Goal: Task Accomplishment & Management: Use online tool/utility

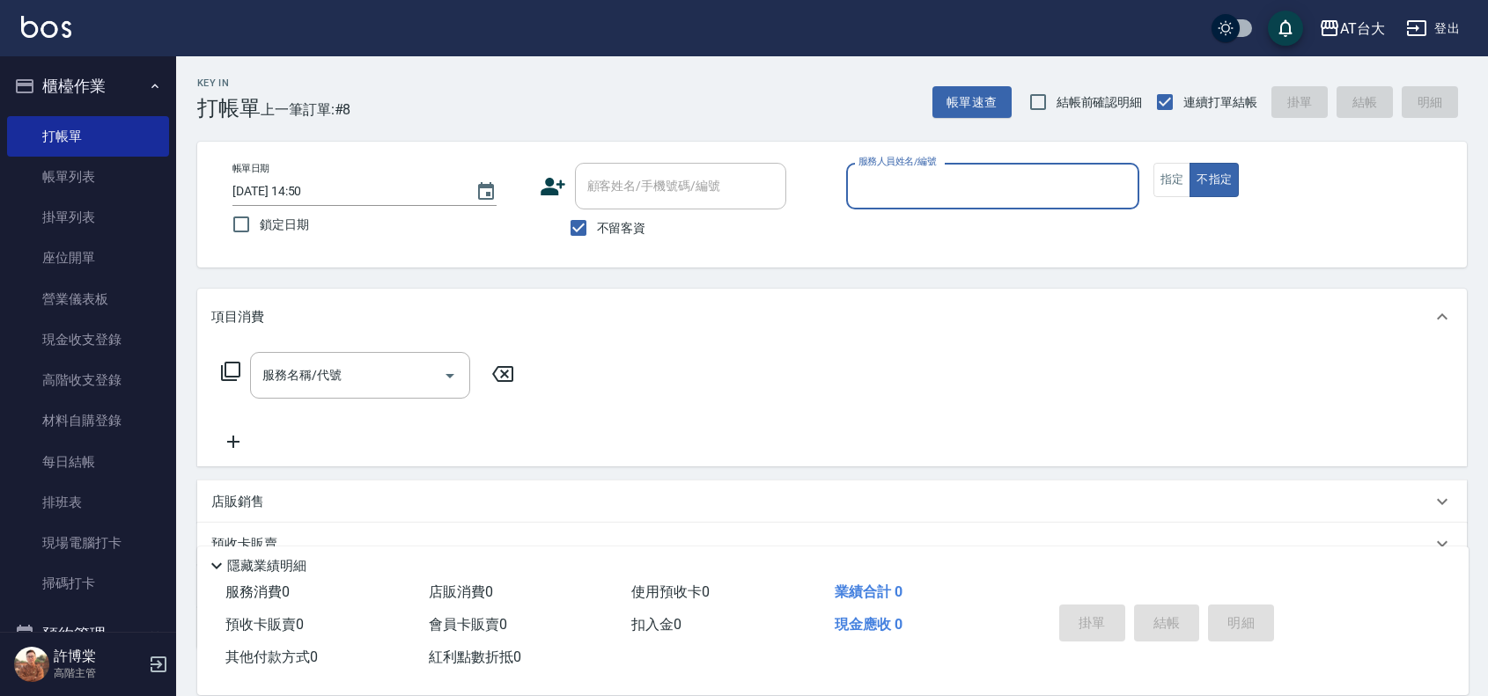
click at [1110, 187] on input "服務人員姓名/編號" at bounding box center [992, 186] width 277 height 31
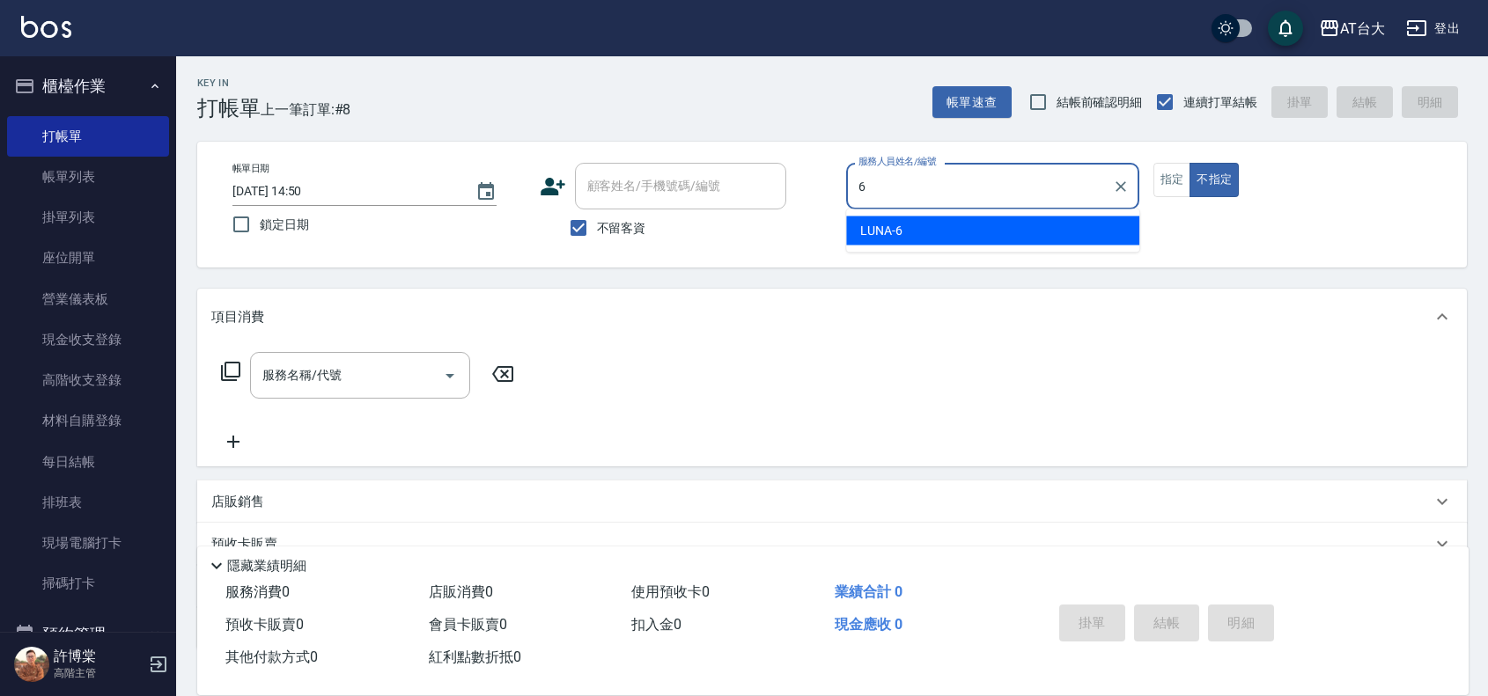
type input "LUNA-6"
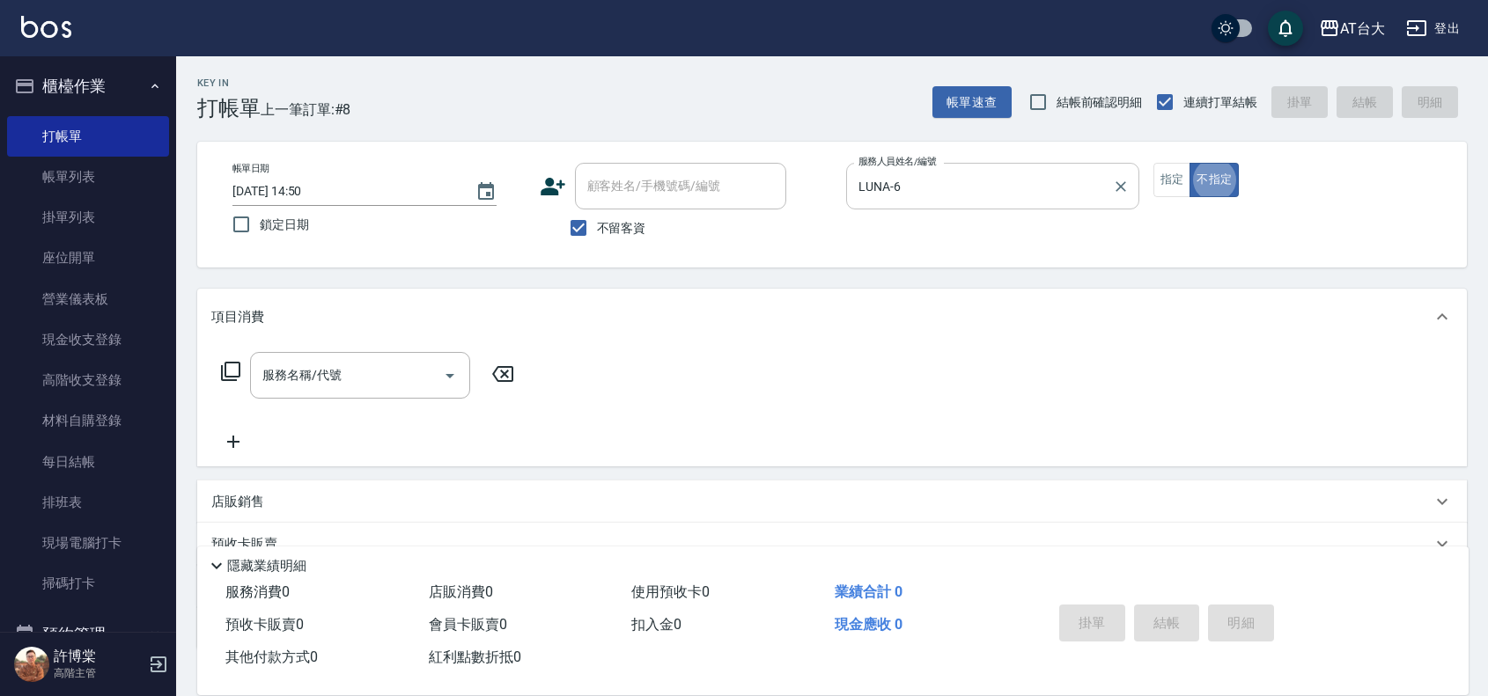
type button "false"
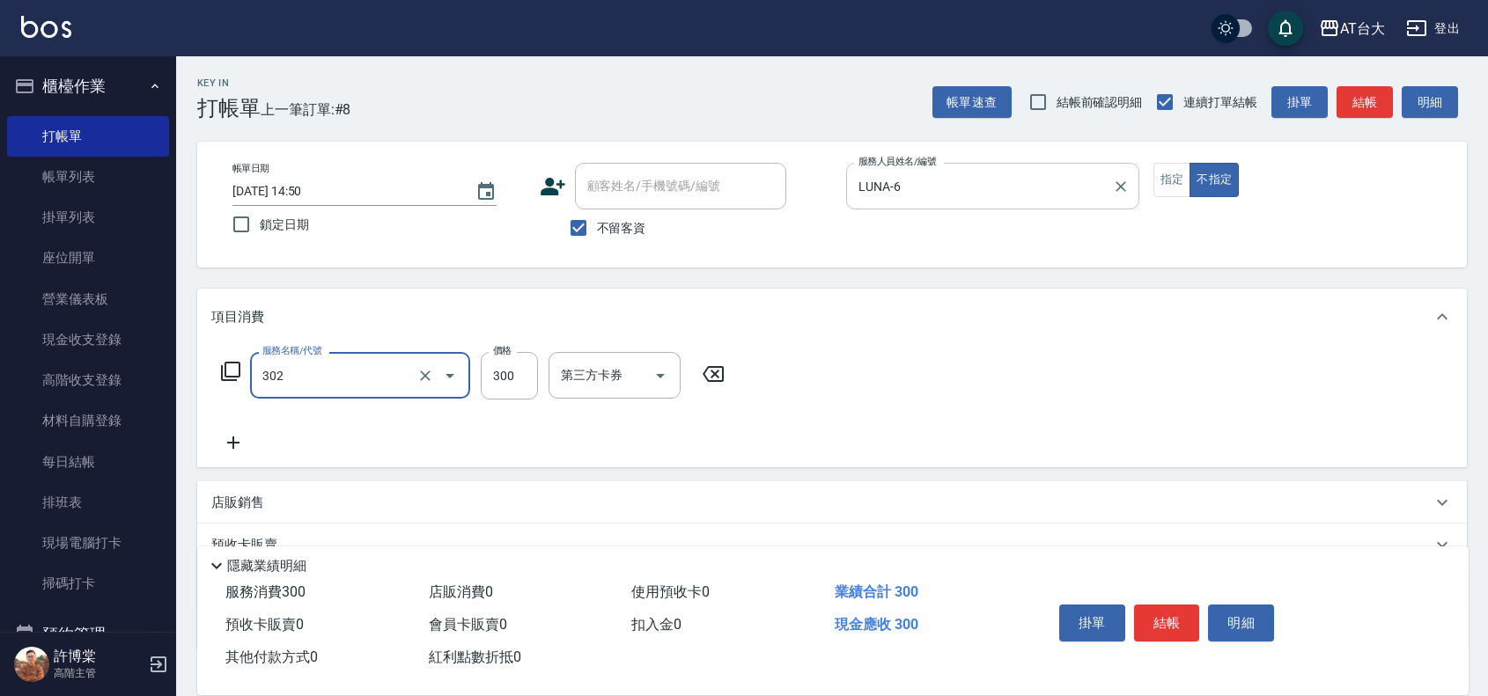
type input "剪髮(302)"
type input "299"
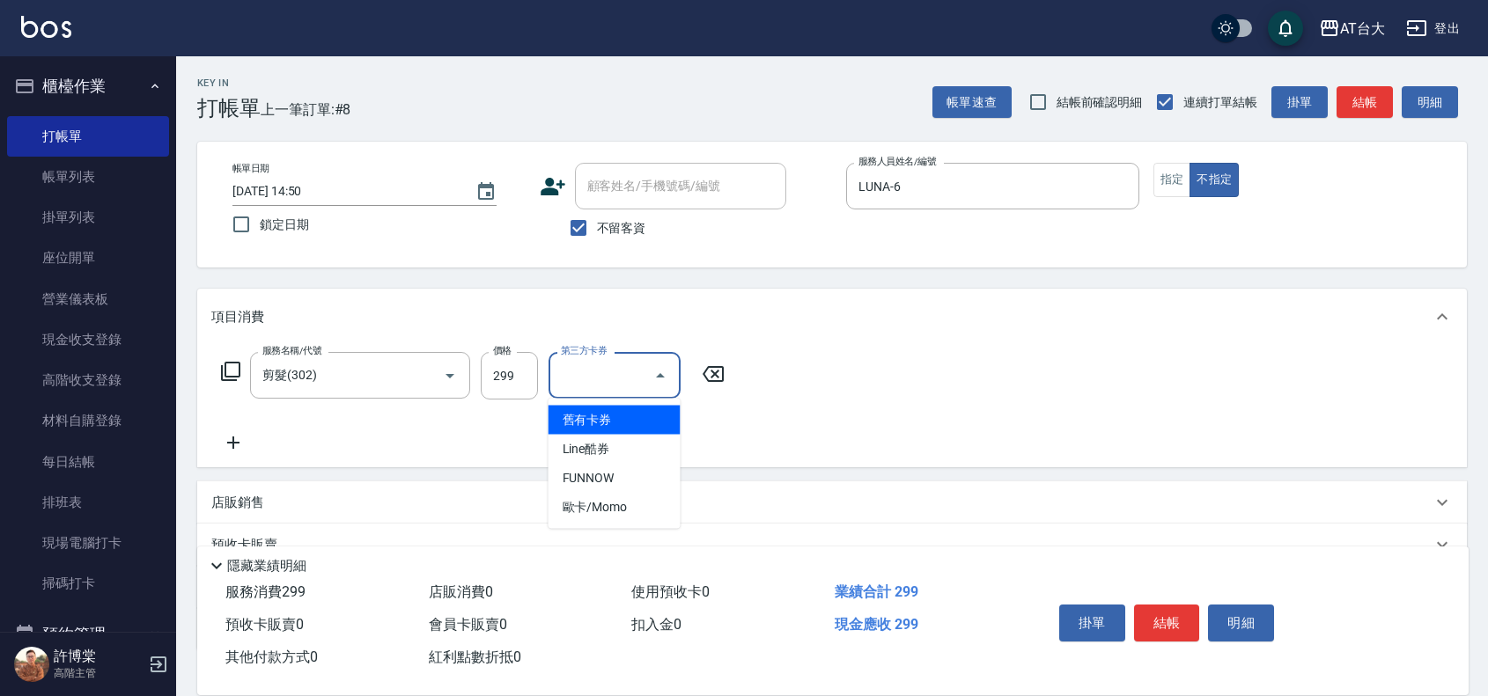
click at [608, 388] on input "第三方卡券" at bounding box center [601, 375] width 90 height 31
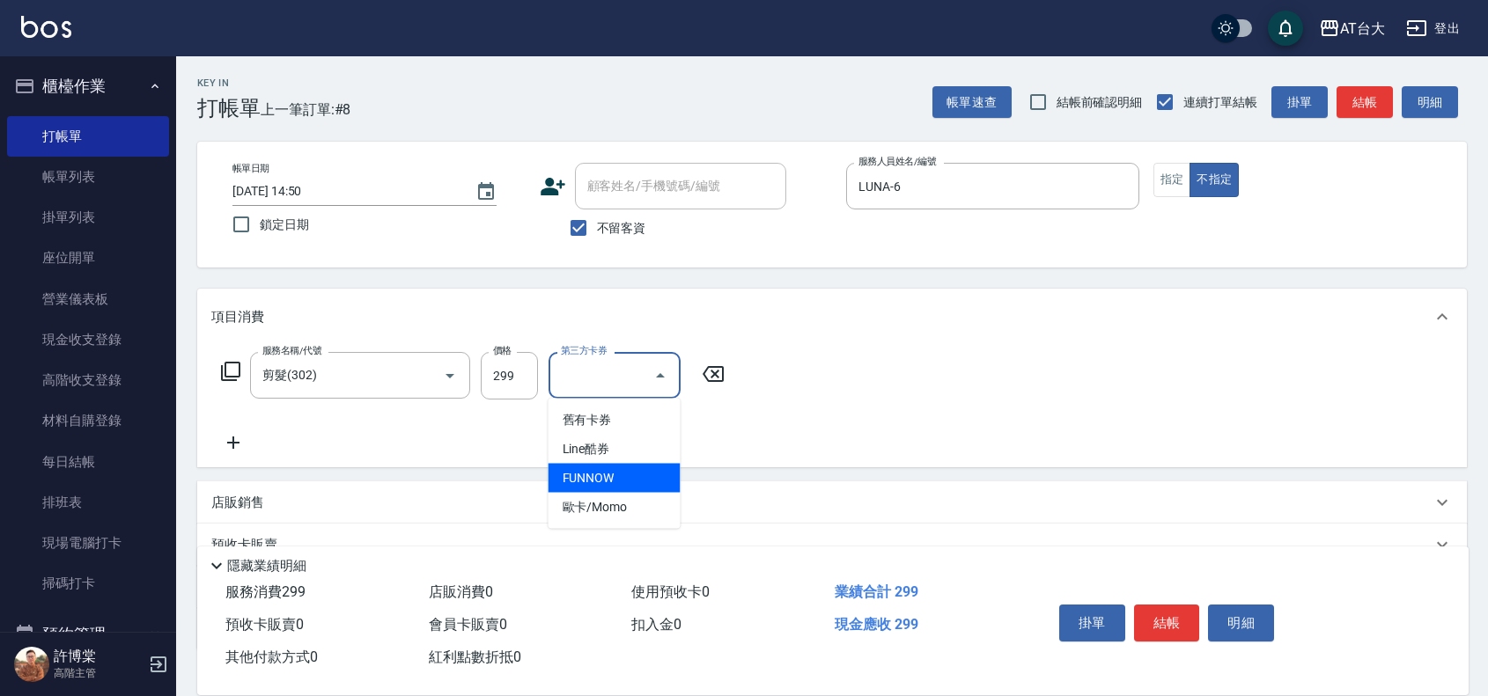
click at [583, 481] on span "FUNNOW" at bounding box center [614, 478] width 132 height 29
type input "FUNNOW"
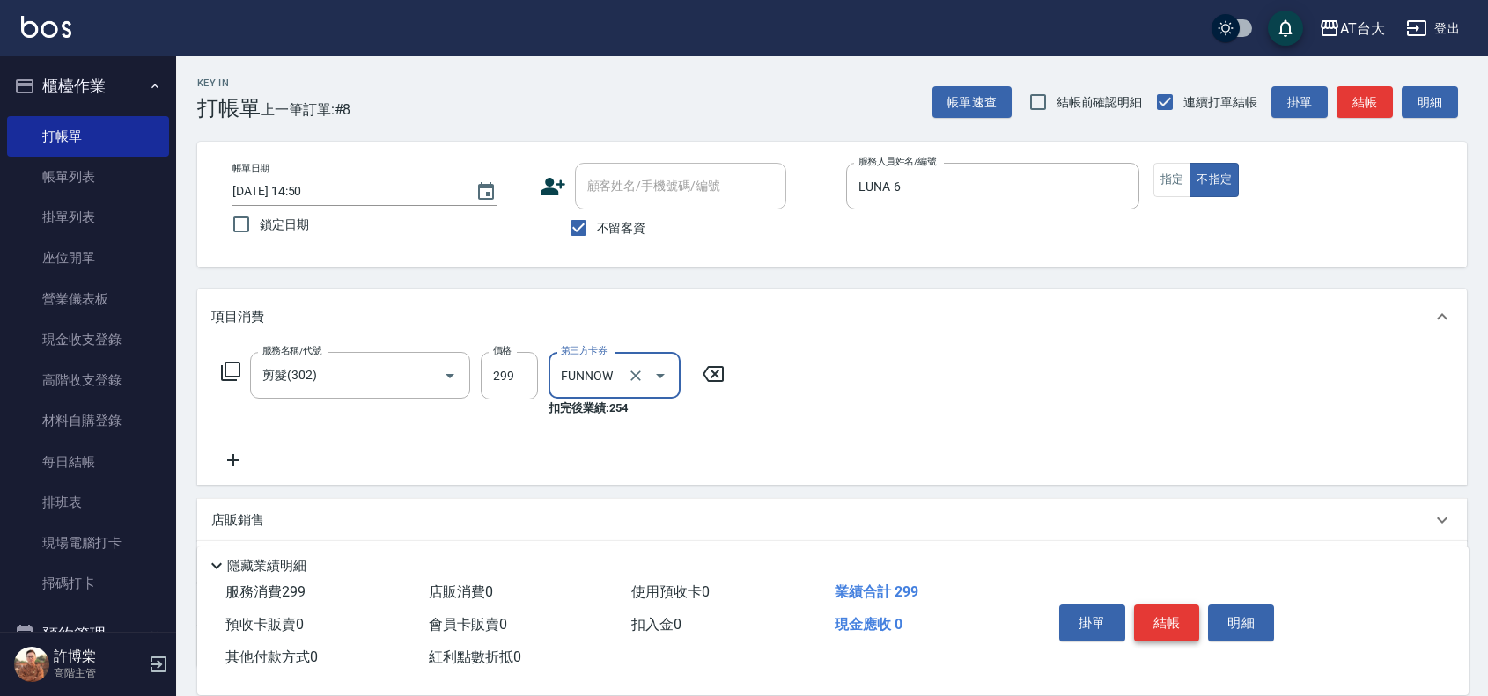
click at [1164, 628] on button "結帳" at bounding box center [1167, 623] width 66 height 37
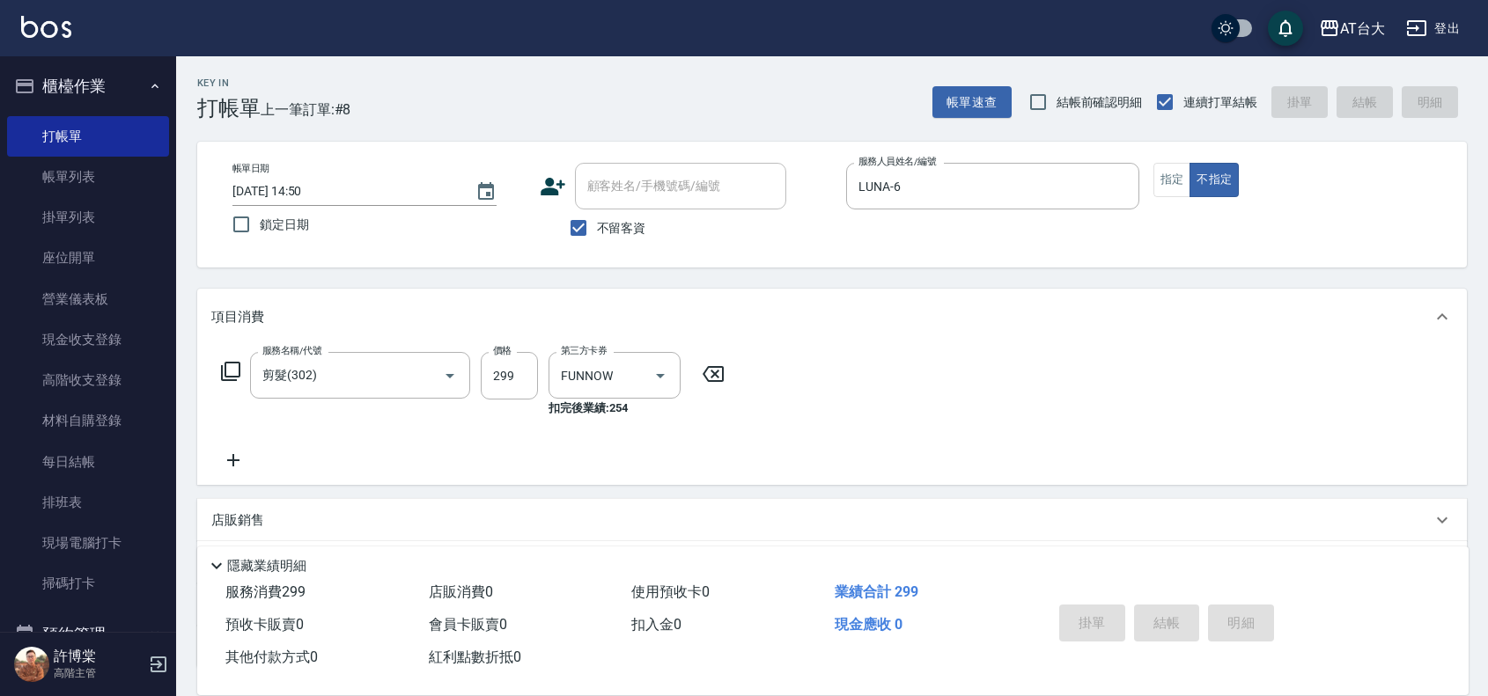
type input "[DATE] 15:37"
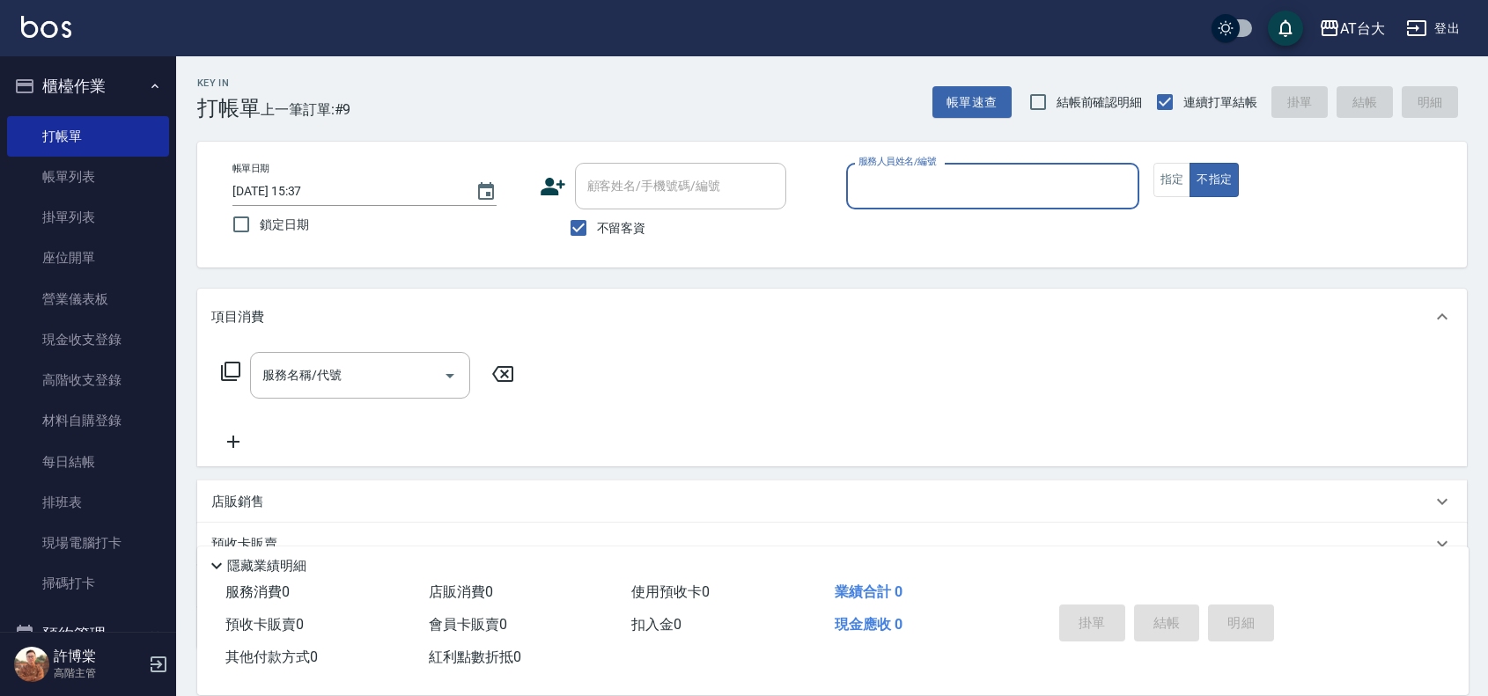
click at [984, 181] on input "服務人員姓名/編號" at bounding box center [992, 186] width 277 height 31
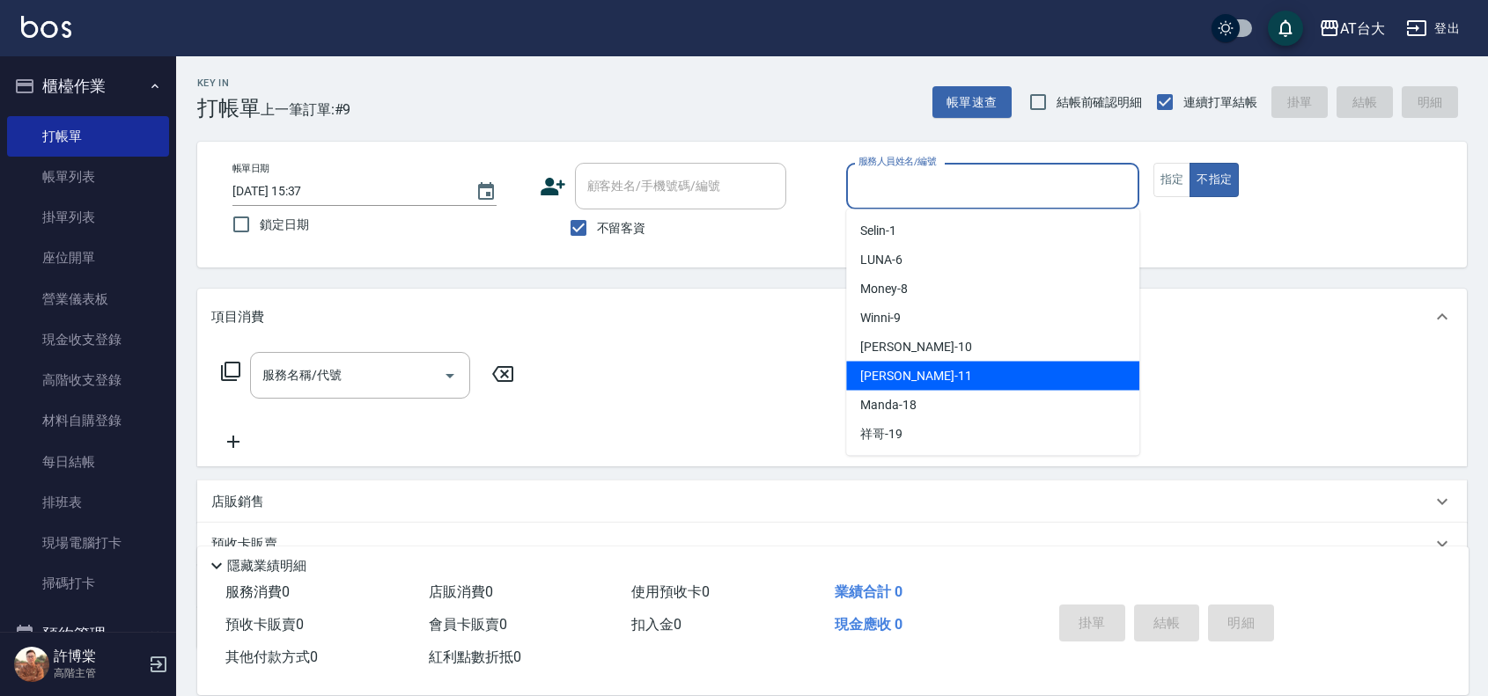
click at [952, 380] on div "[PERSON_NAME] -11" at bounding box center [992, 376] width 293 height 29
type input "[PERSON_NAME]-11"
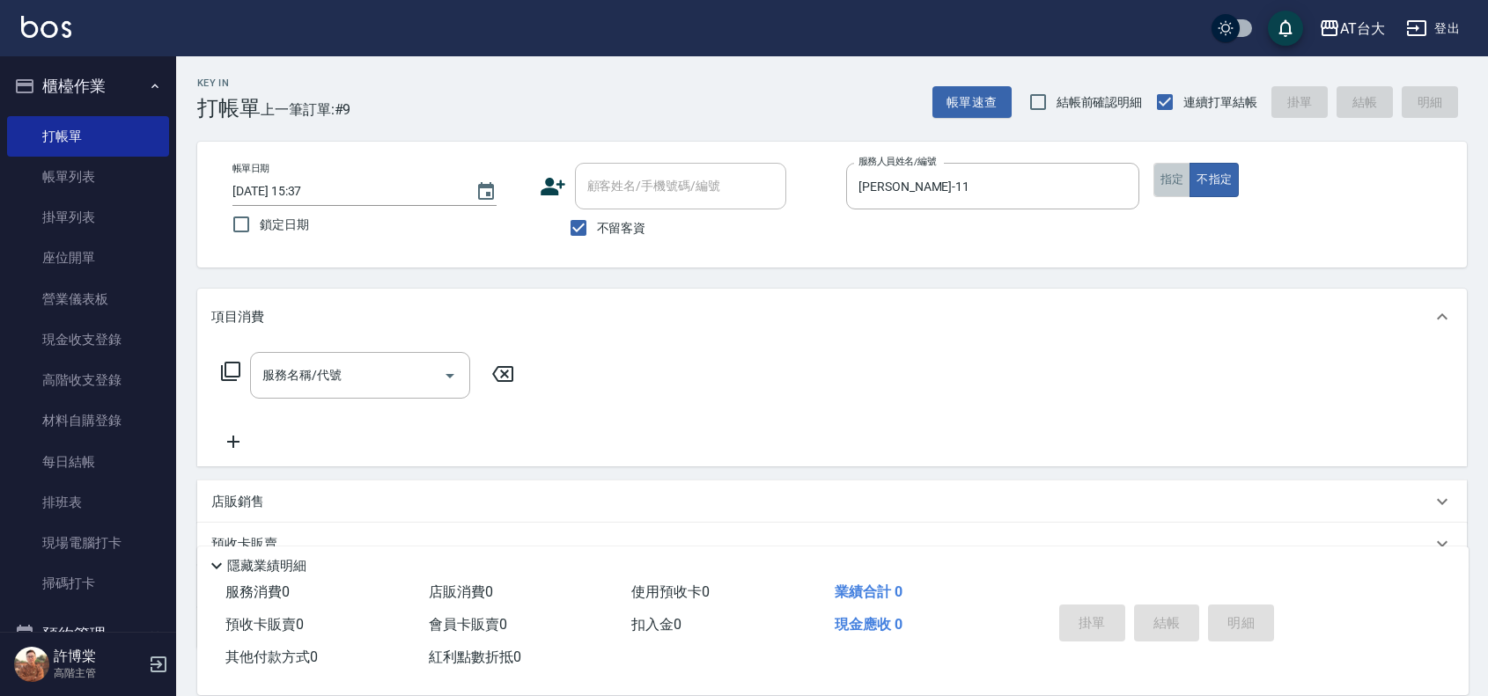
click at [1169, 180] on button "指定" at bounding box center [1172, 180] width 38 height 34
click at [381, 376] on input "服務名稱/代號" at bounding box center [347, 375] width 178 height 31
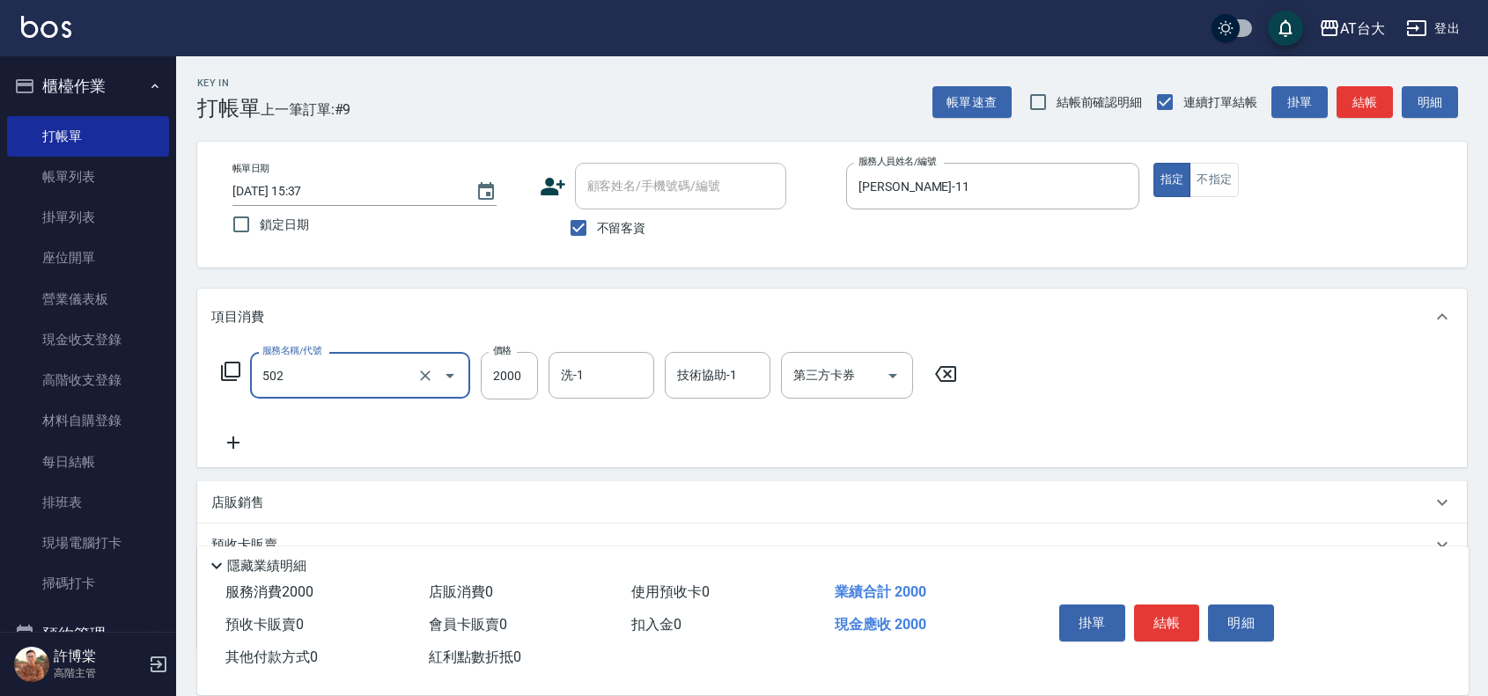
type input "染髮2000以上(502)"
type input "3700"
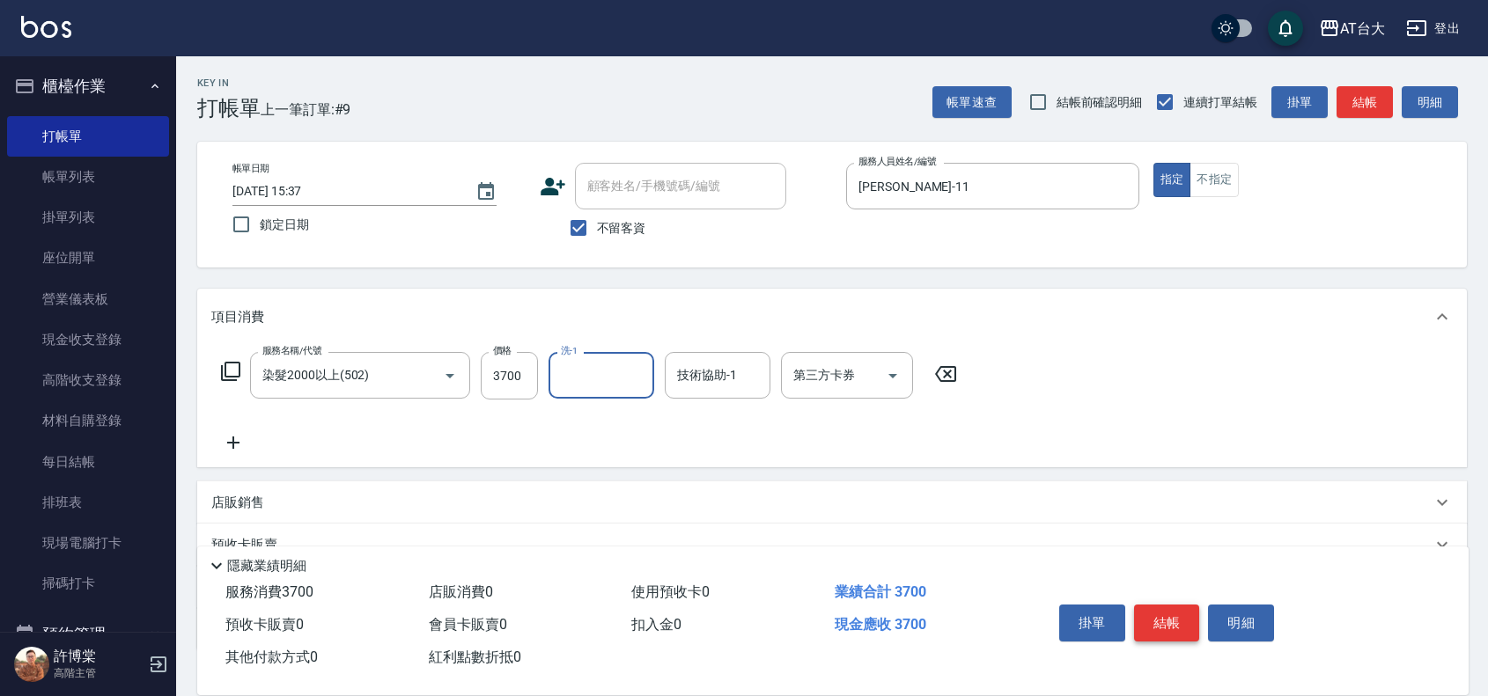
click at [1163, 614] on button "結帳" at bounding box center [1167, 623] width 66 height 37
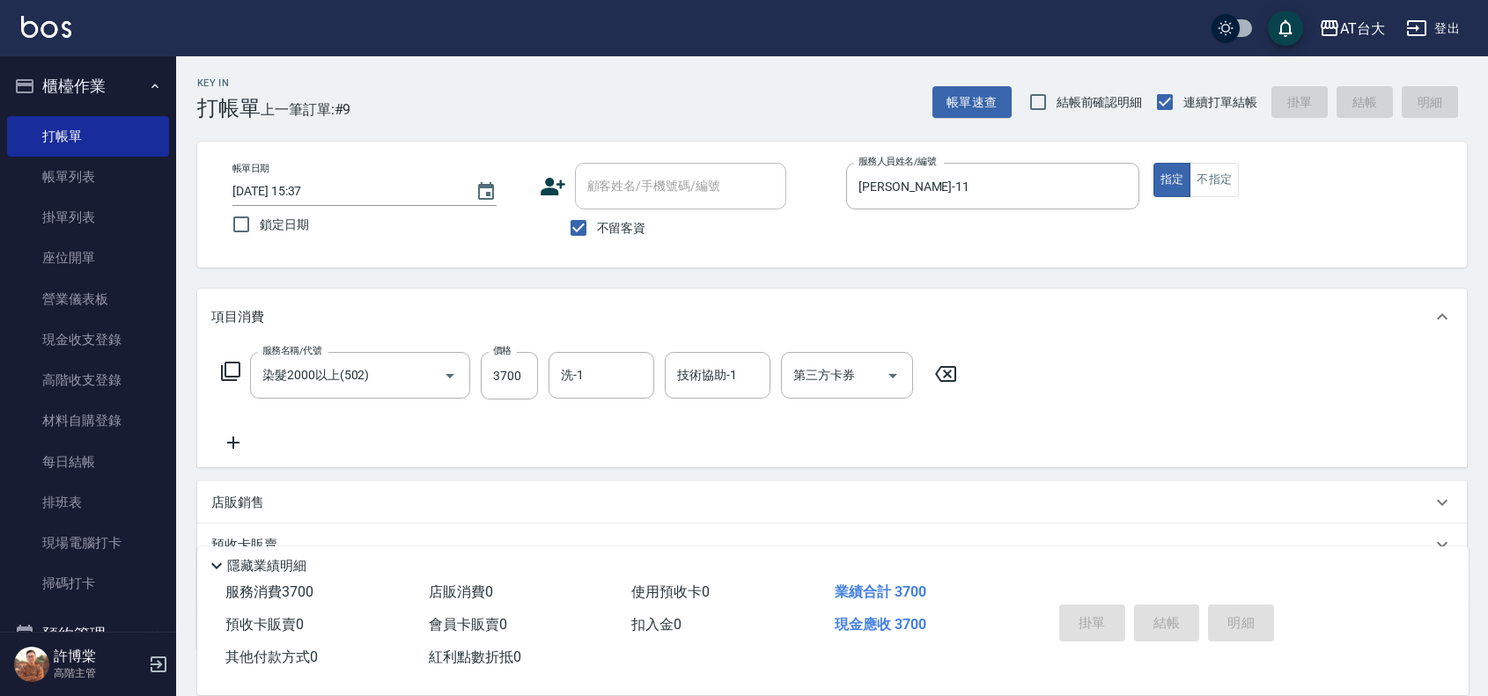
type input "[DATE] 15:40"
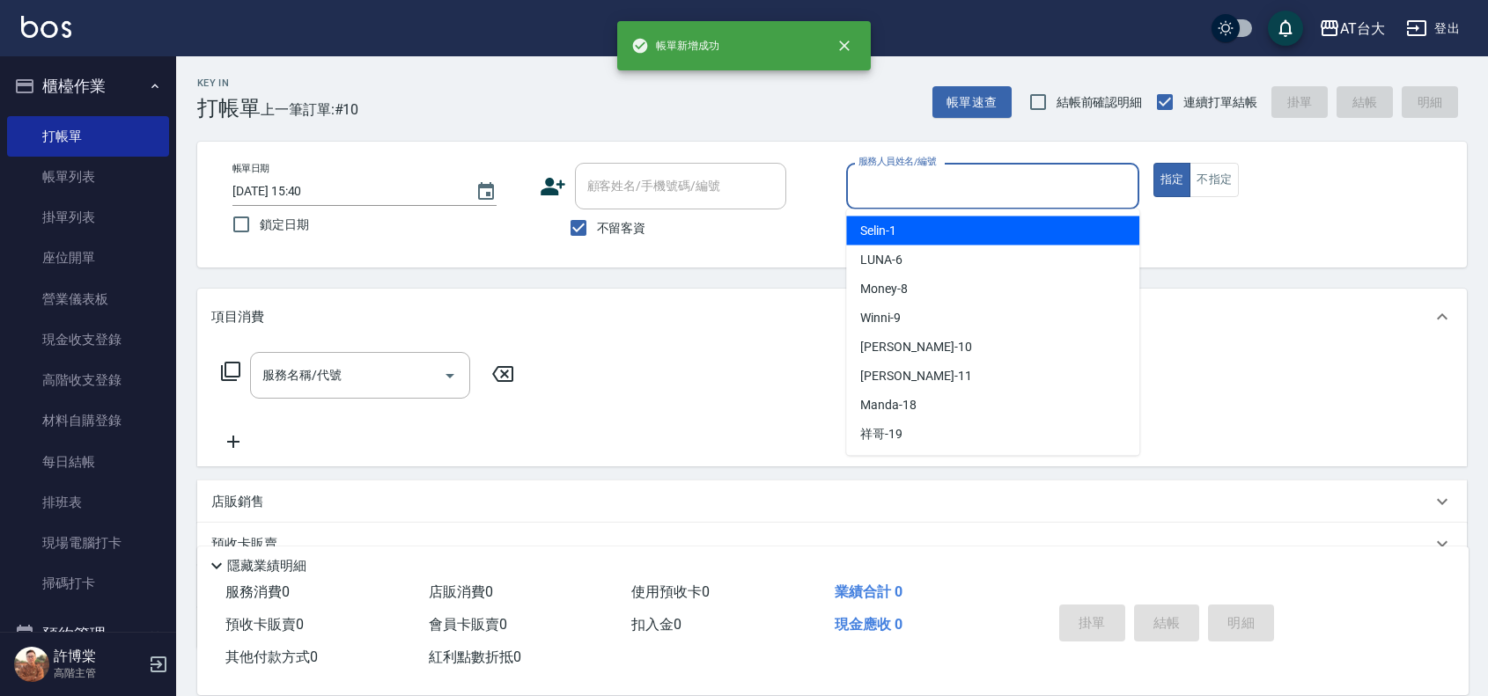
click at [944, 195] on input "服務人員姓名/編號" at bounding box center [992, 186] width 277 height 31
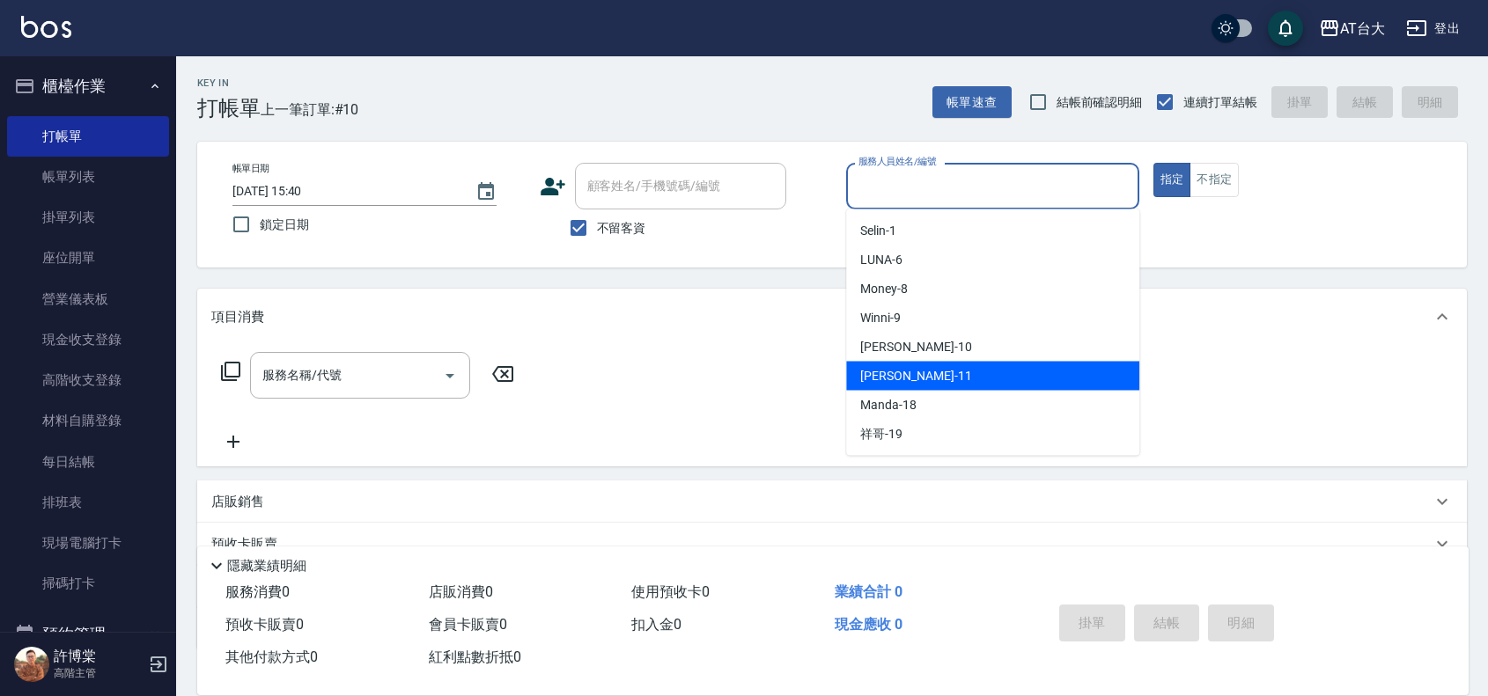
click at [944, 379] on div "[PERSON_NAME] -11" at bounding box center [992, 376] width 293 height 29
type input "[PERSON_NAME]-11"
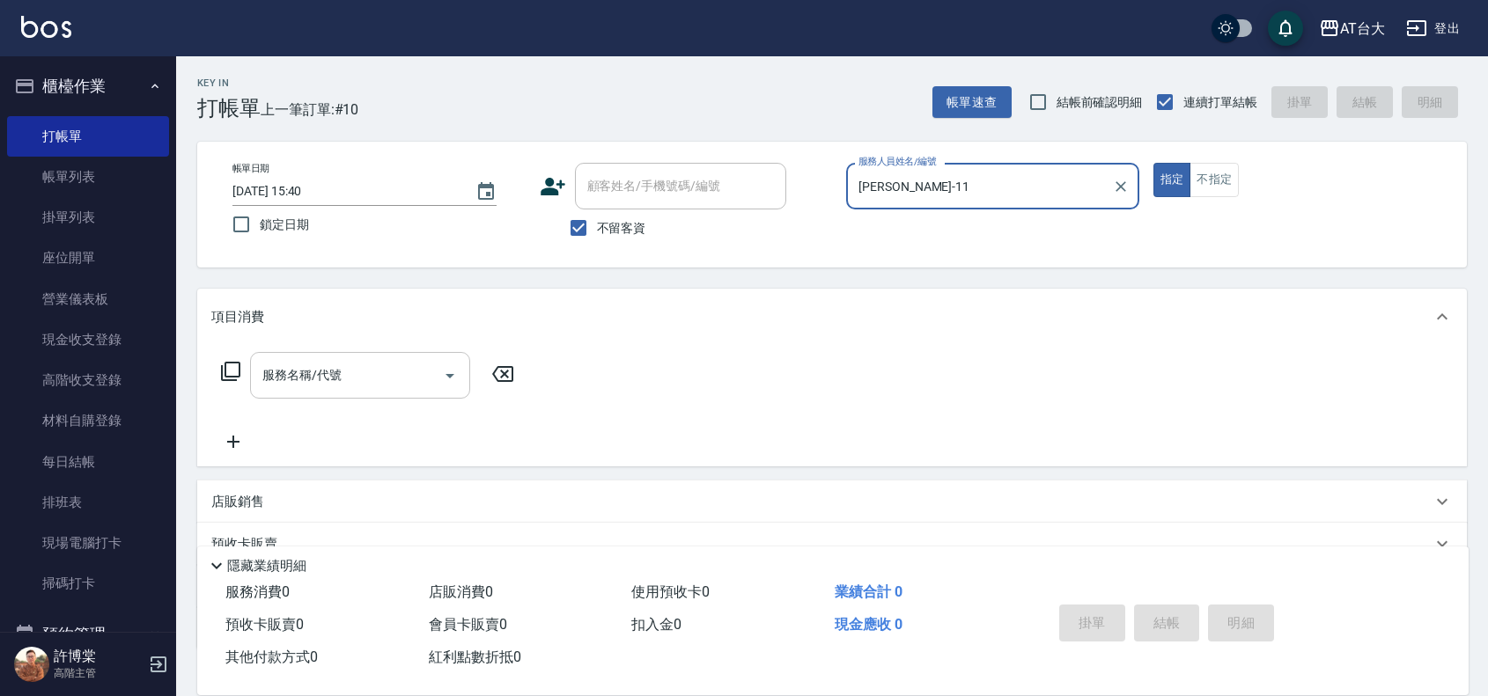
click at [415, 377] on input "服務名稱/代號" at bounding box center [347, 375] width 178 height 31
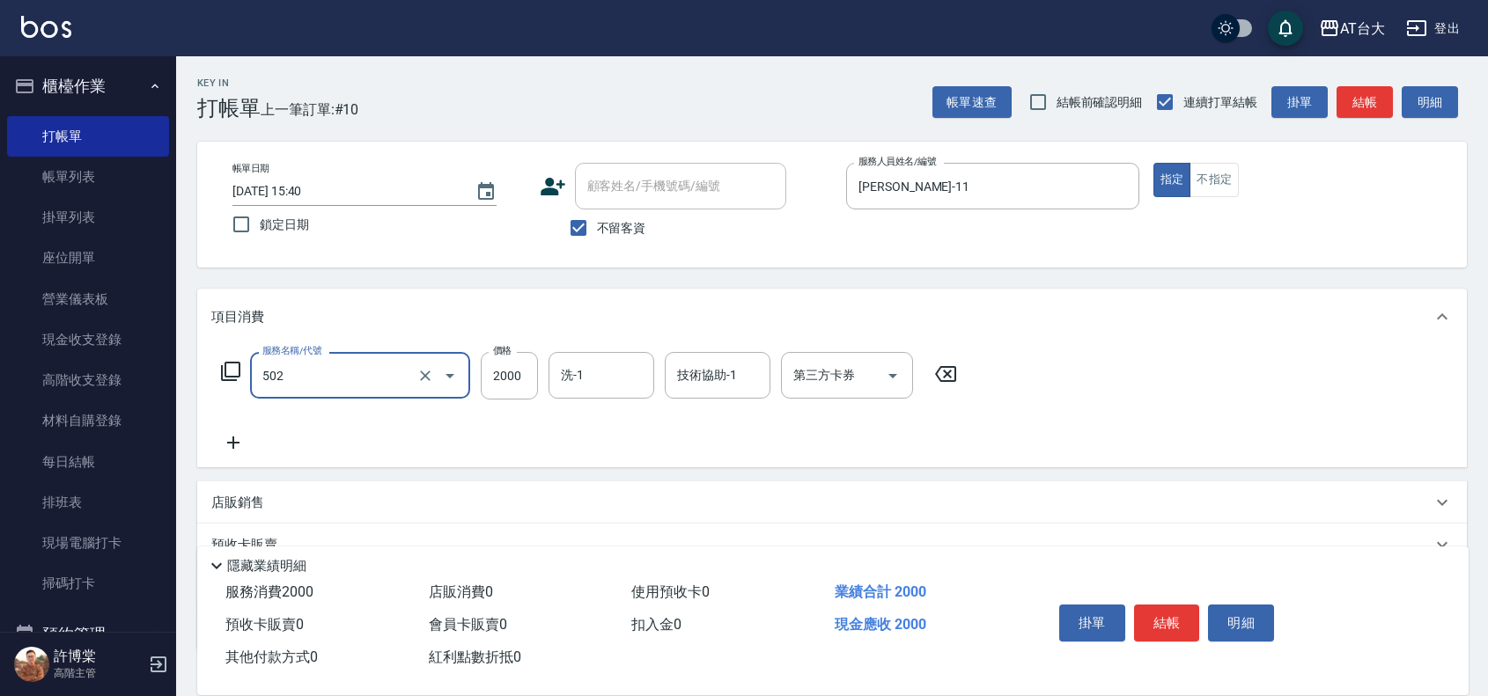
type input "染髮2000以上(502)"
type input "4200"
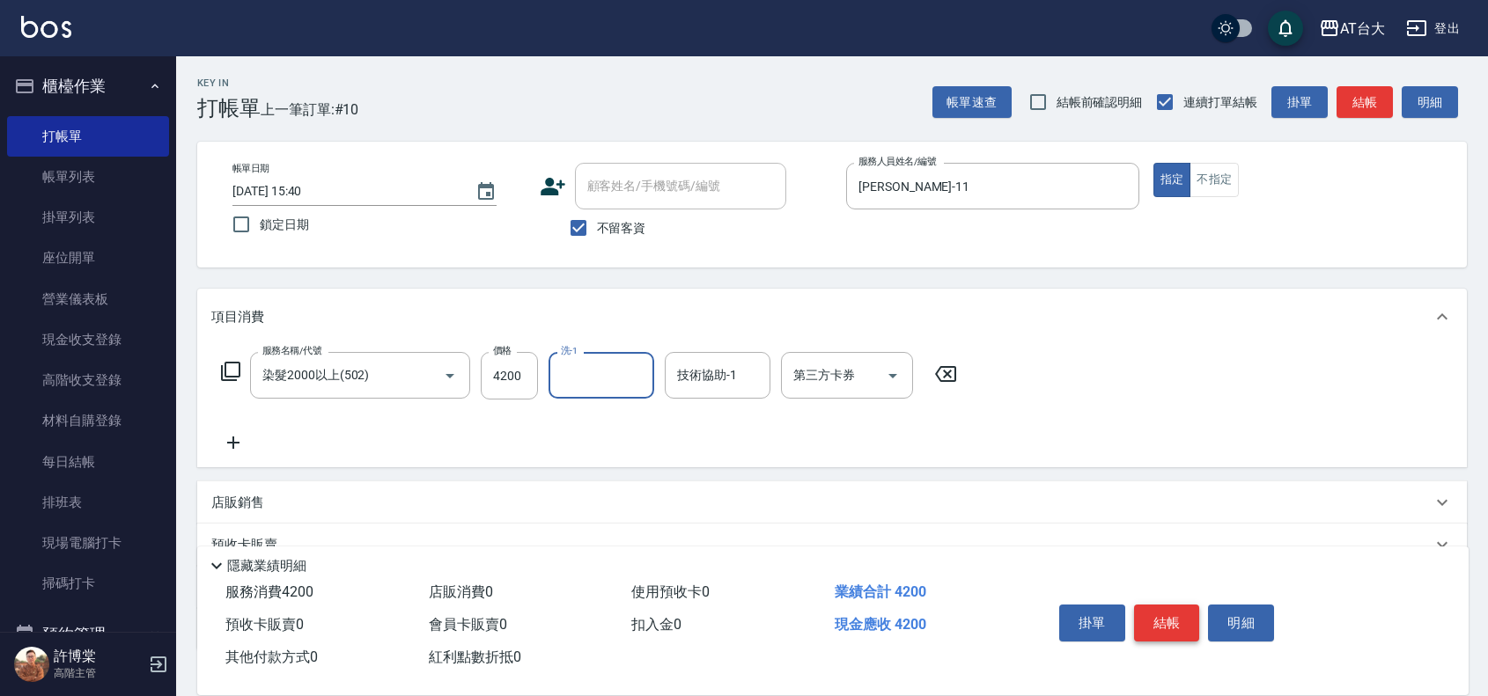
click at [1150, 614] on button "結帳" at bounding box center [1167, 623] width 66 height 37
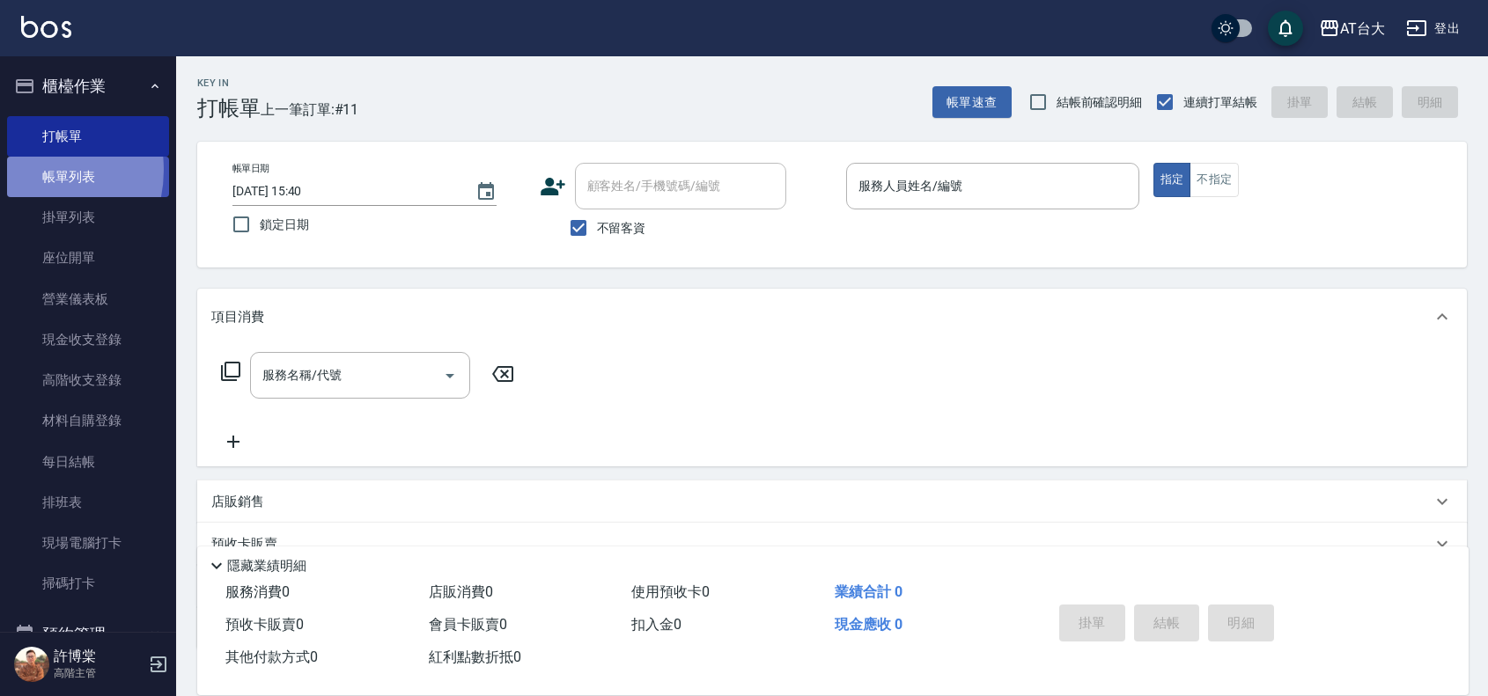
click at [23, 170] on link "帳單列表" at bounding box center [88, 177] width 162 height 40
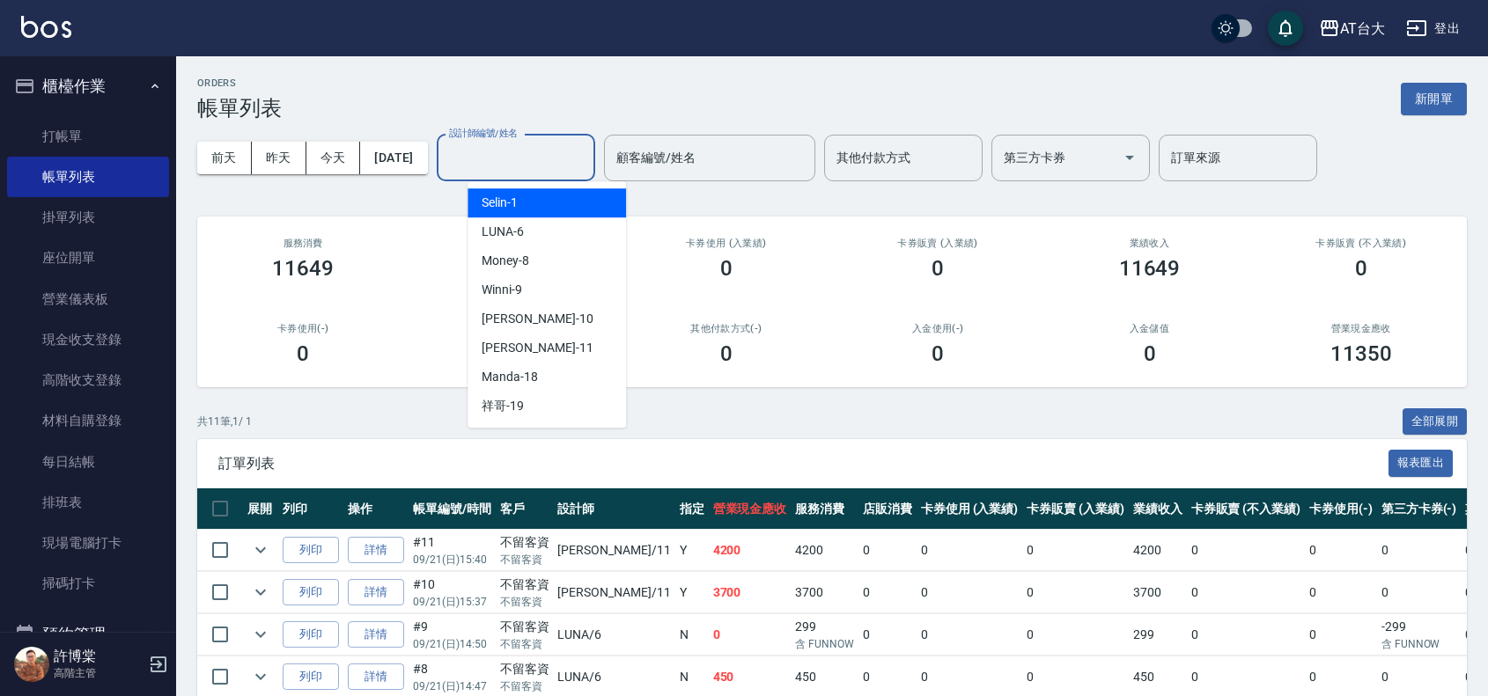
click at [493, 165] on input "設計師編號/姓名" at bounding box center [516, 158] width 143 height 31
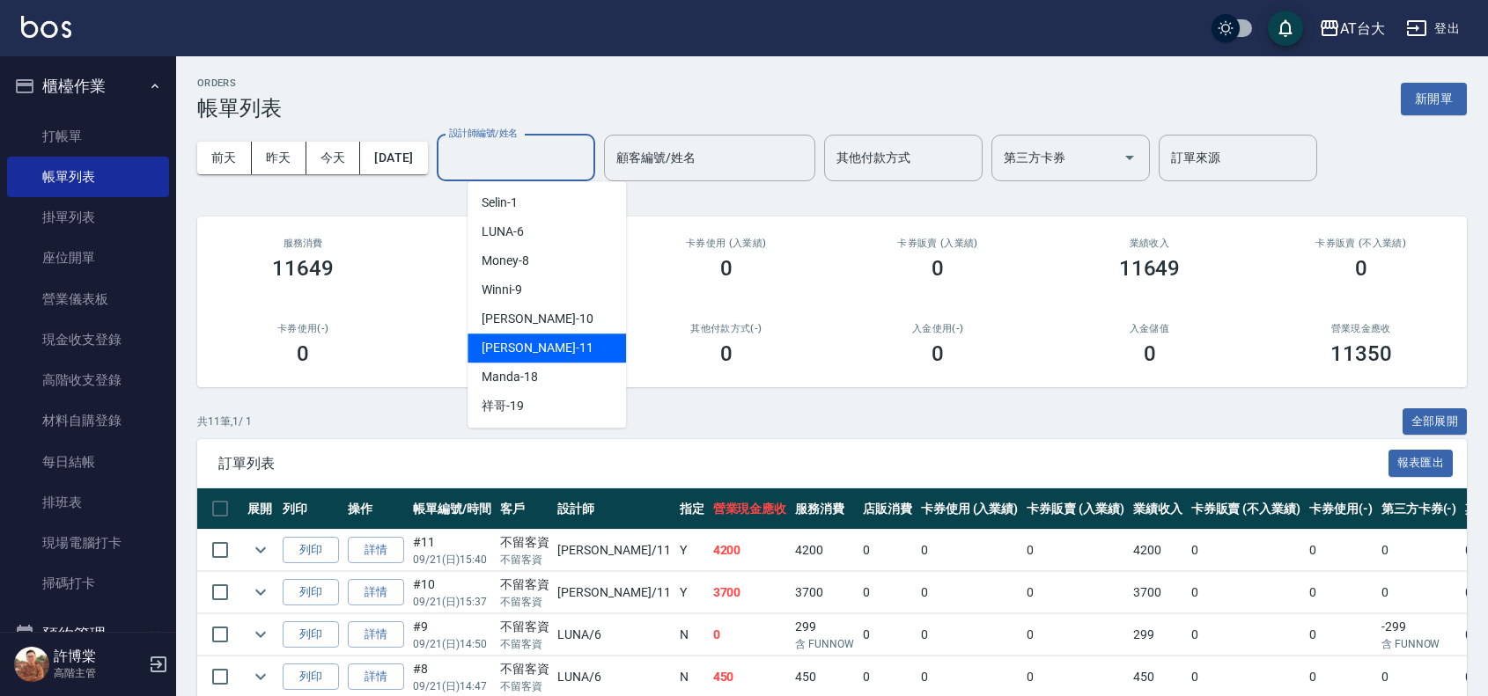
click at [552, 342] on div "[PERSON_NAME] -11" at bounding box center [546, 348] width 158 height 29
type input "[PERSON_NAME]-11"
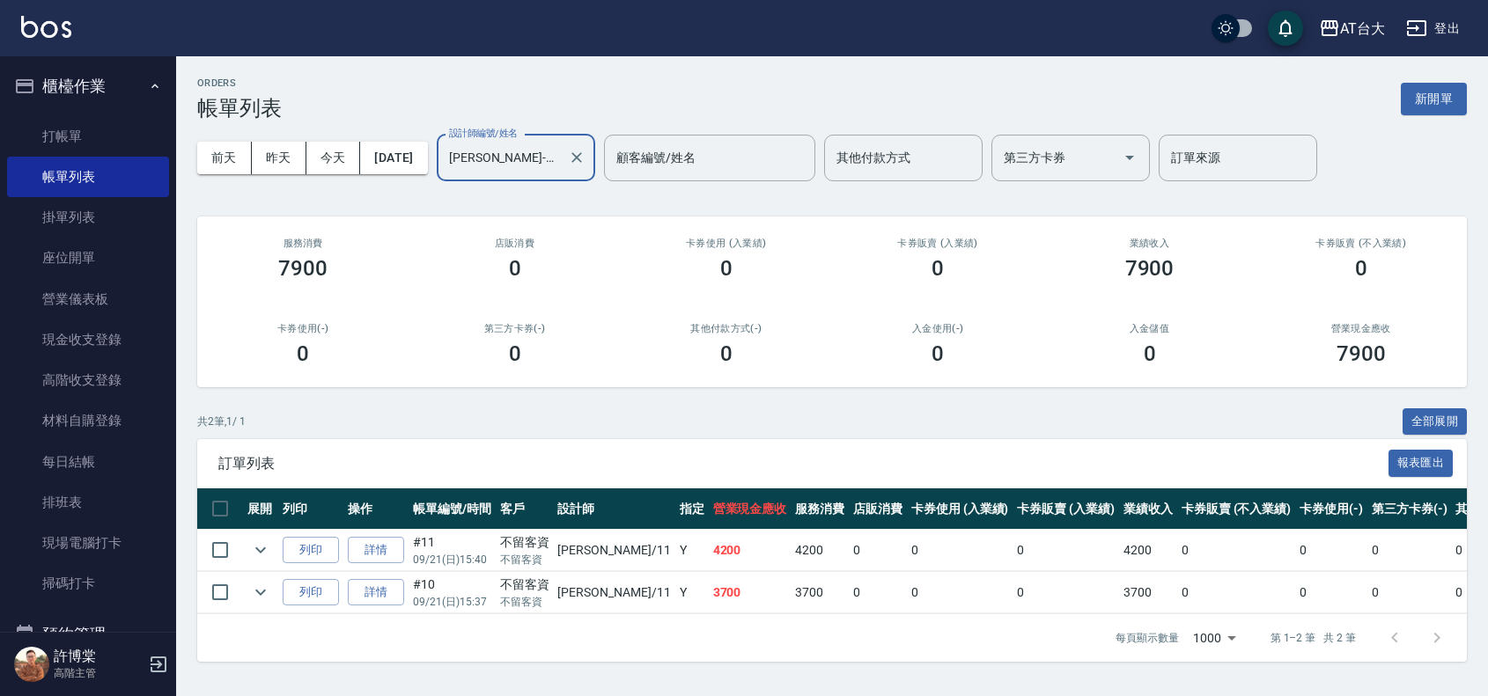
click at [595, 156] on div "[PERSON_NAME]-11 設計師編號/姓名" at bounding box center [516, 158] width 158 height 47
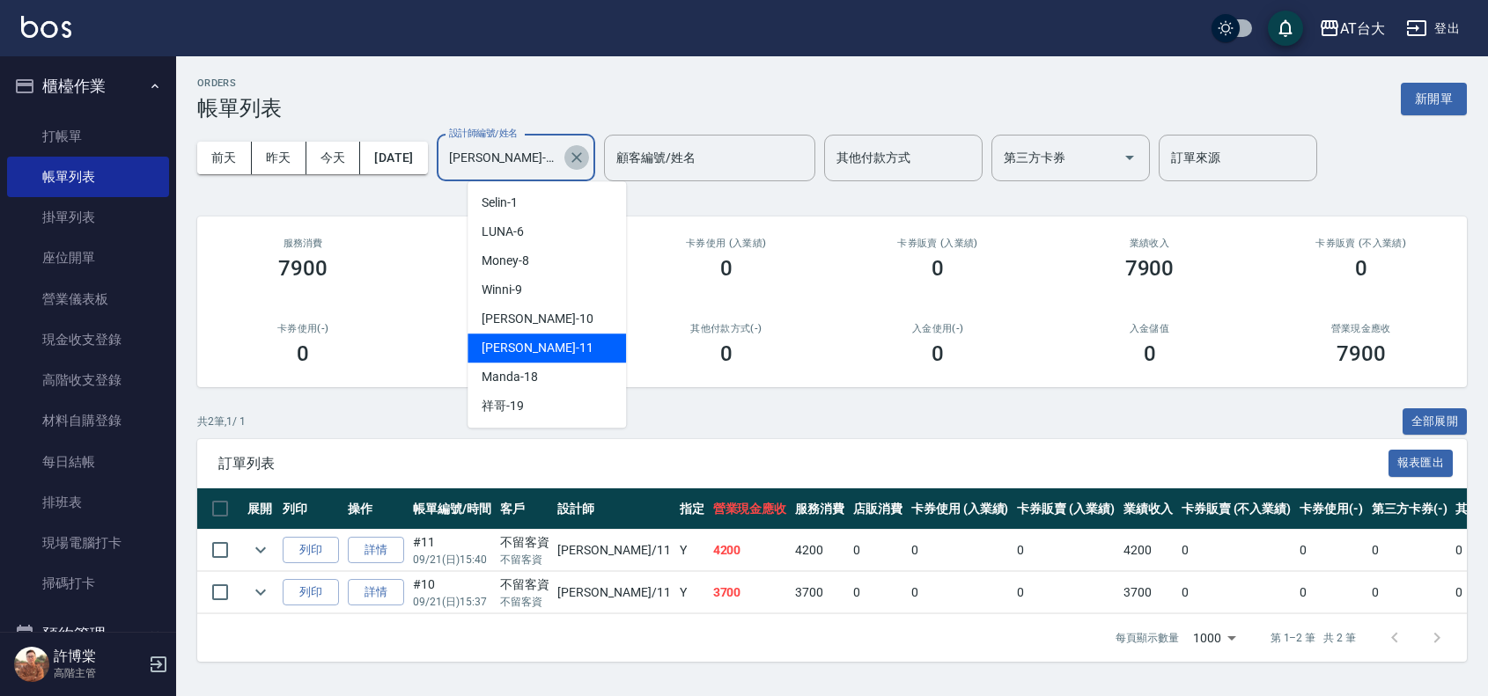
click at [585, 156] on icon "Clear" at bounding box center [577, 158] width 18 height 18
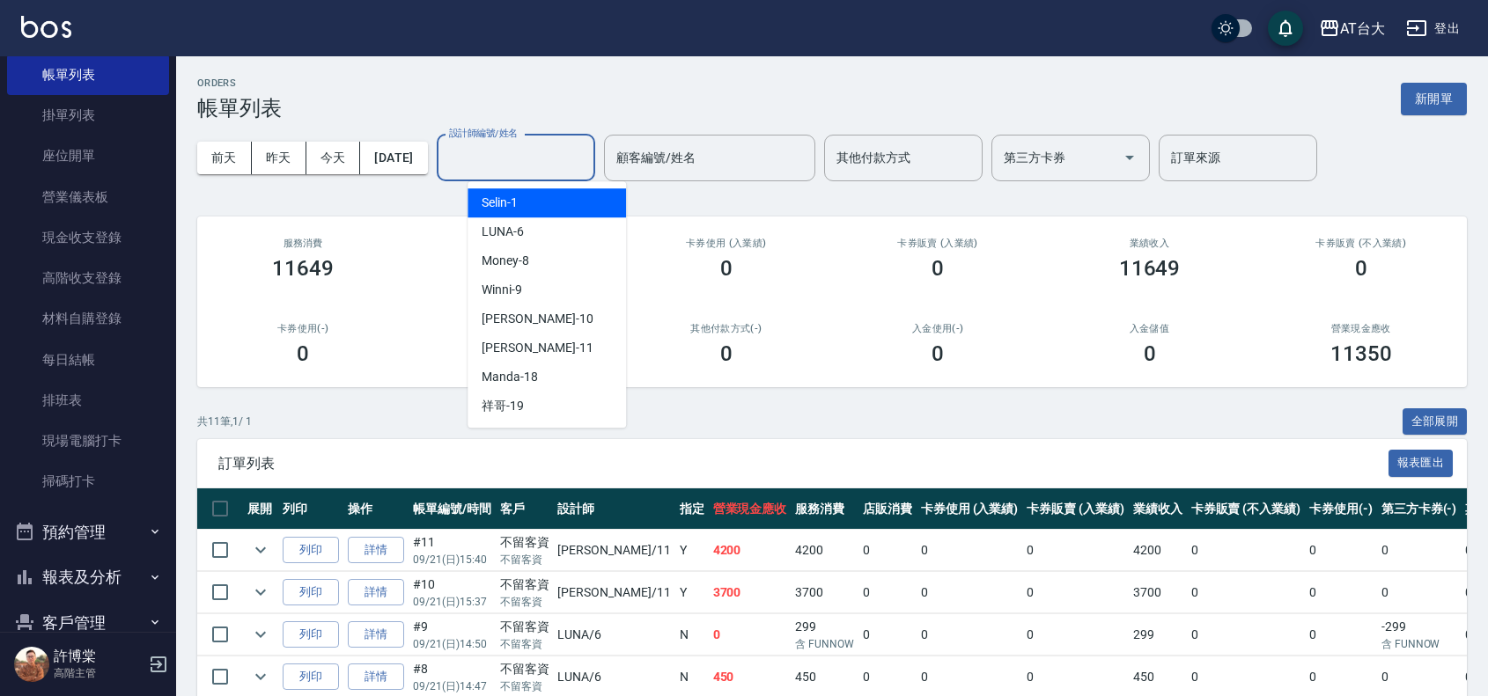
scroll to position [220, 0]
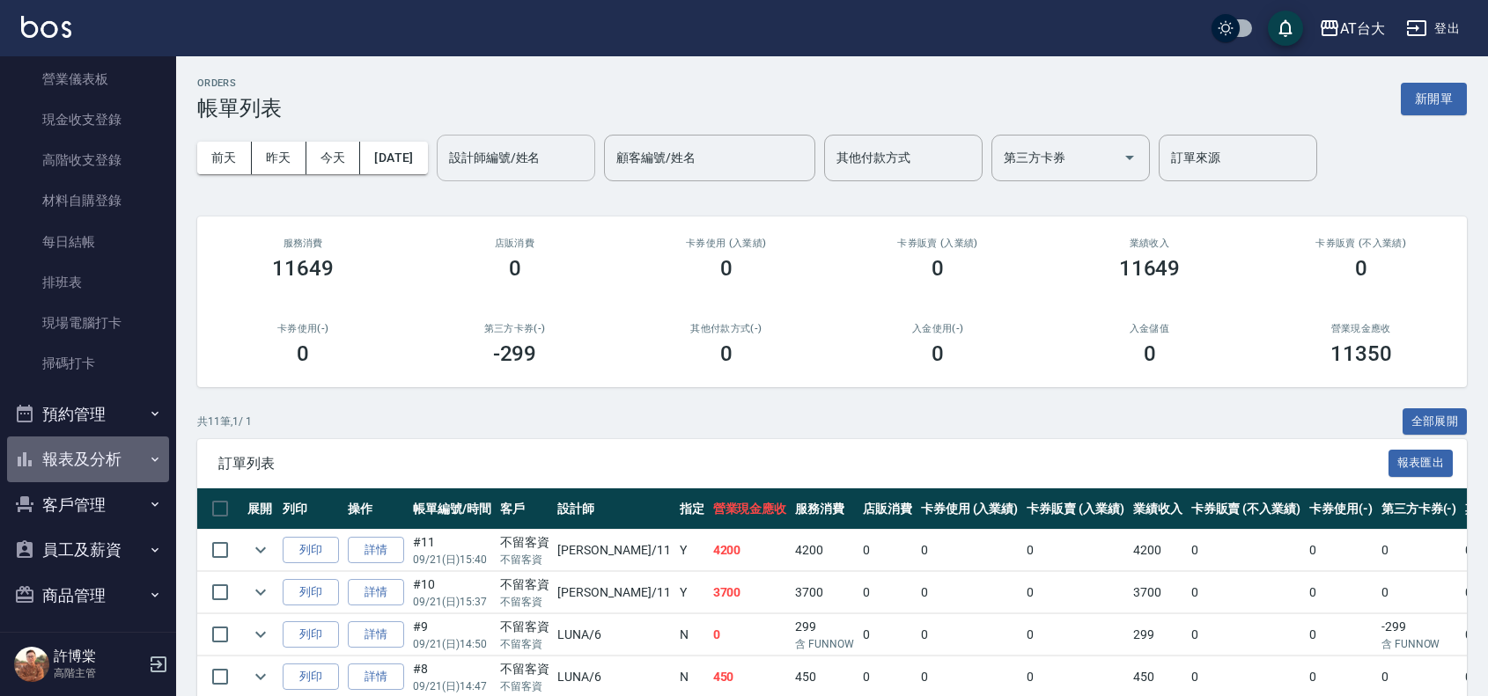
click at [112, 458] on button "報表及分析" at bounding box center [88, 460] width 162 height 46
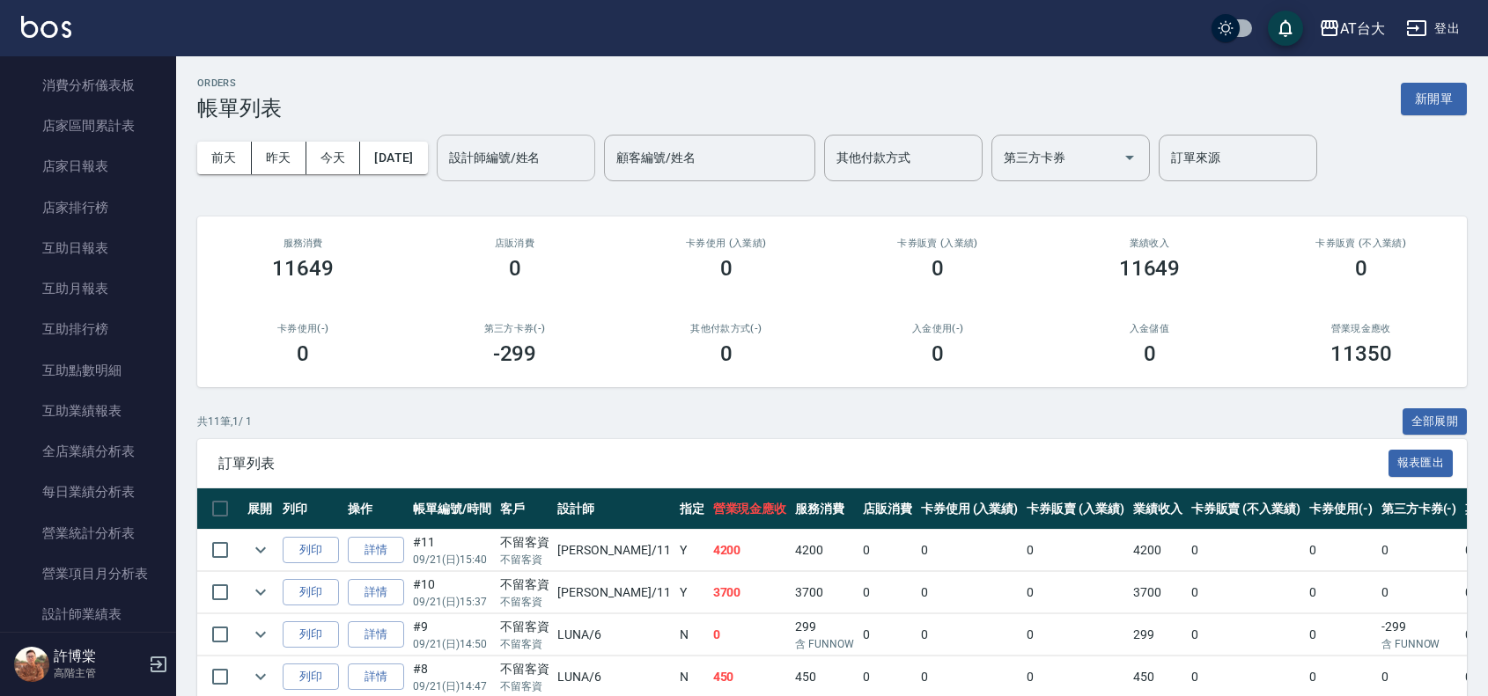
scroll to position [880, 0]
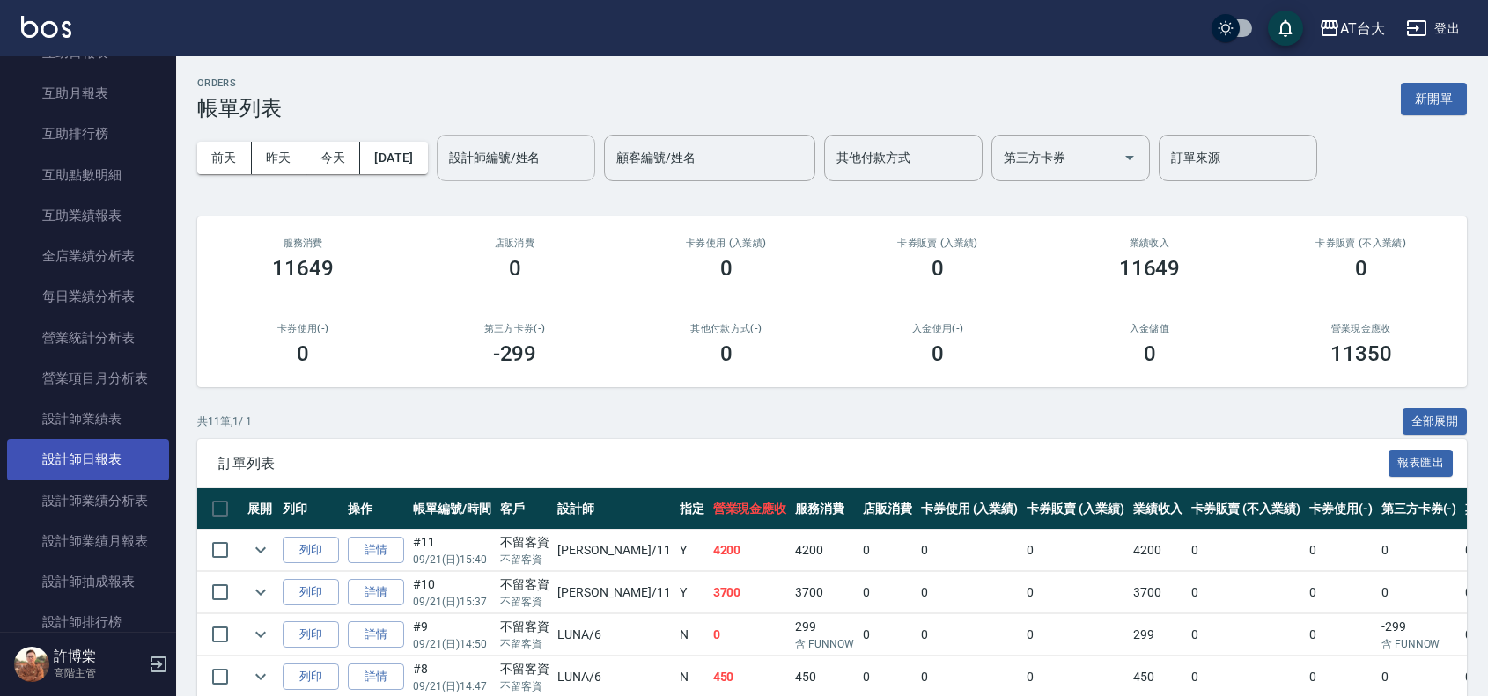
click at [117, 467] on link "設計師日報表" at bounding box center [88, 459] width 162 height 40
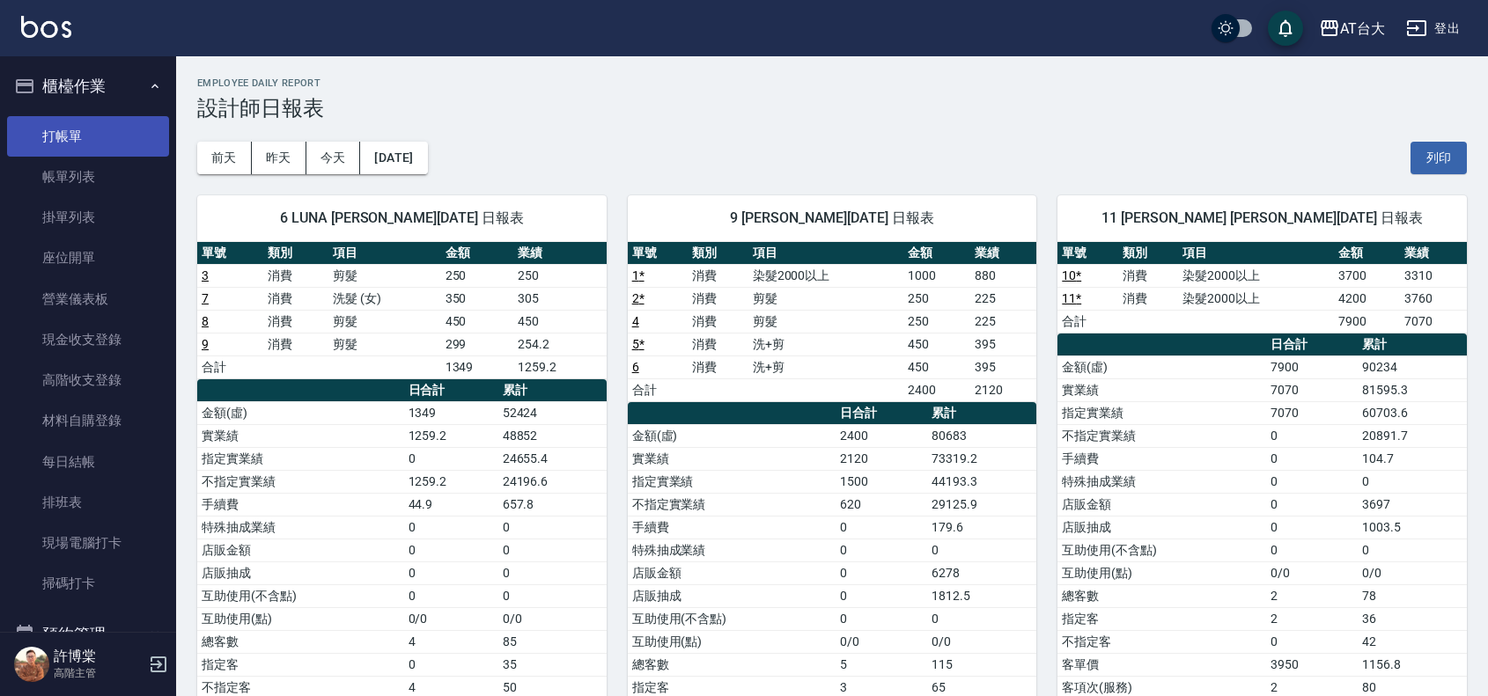
click at [70, 130] on link "打帳單" at bounding box center [88, 136] width 162 height 40
